Goal: Task Accomplishment & Management: Manage account settings

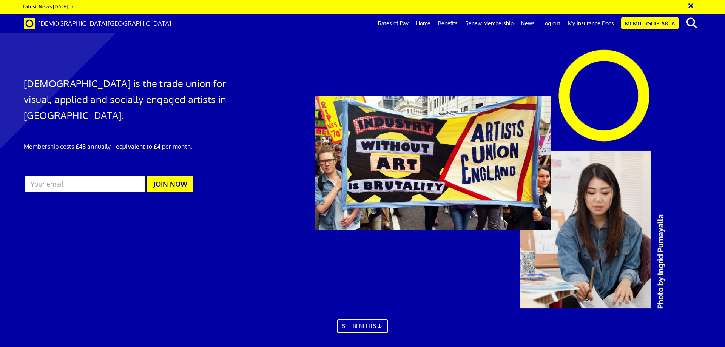
scroll to position [0, 12]
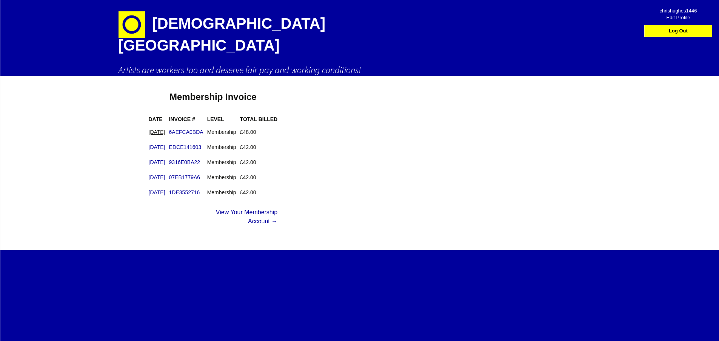
click at [165, 129] on link "[DATE]" at bounding box center [157, 132] width 17 height 6
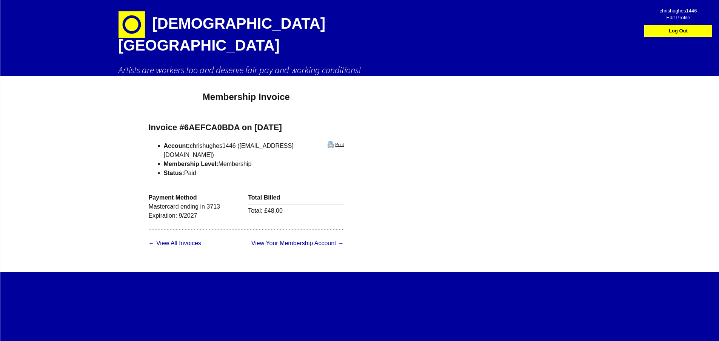
click at [328, 142] on link "Print" at bounding box center [336, 145] width 16 height 7
click at [678, 32] on link "Log Out" at bounding box center [678, 30] width 64 height 11
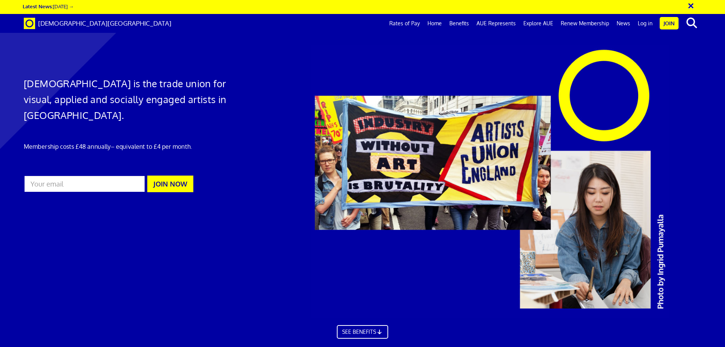
scroll to position [0, 12]
